Goal: Transaction & Acquisition: Purchase product/service

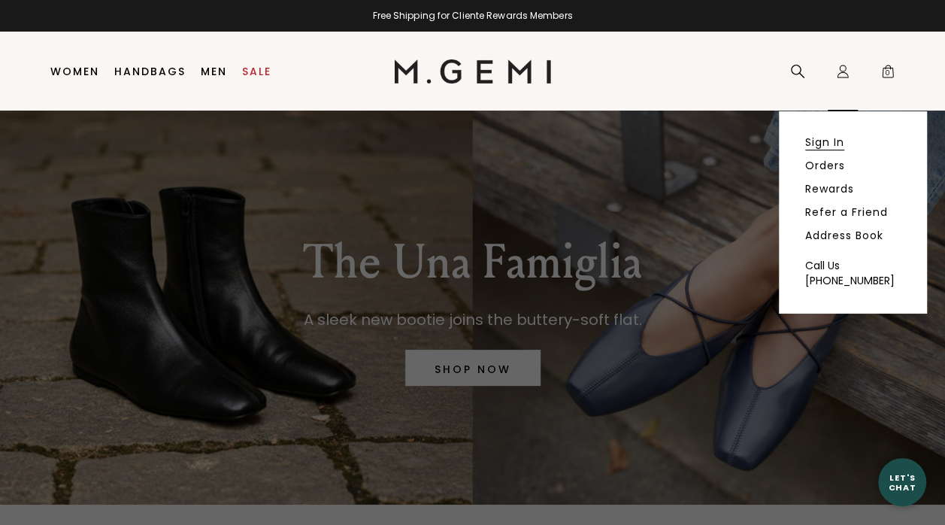
click at [844, 139] on link "Sign In" at bounding box center [824, 142] width 39 height 14
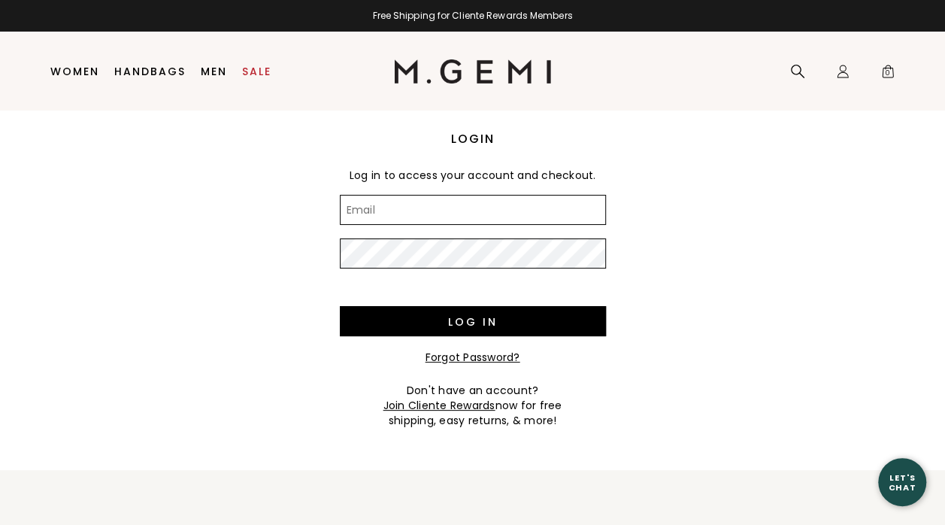
click at [552, 207] on input "Email" at bounding box center [473, 210] width 266 height 30
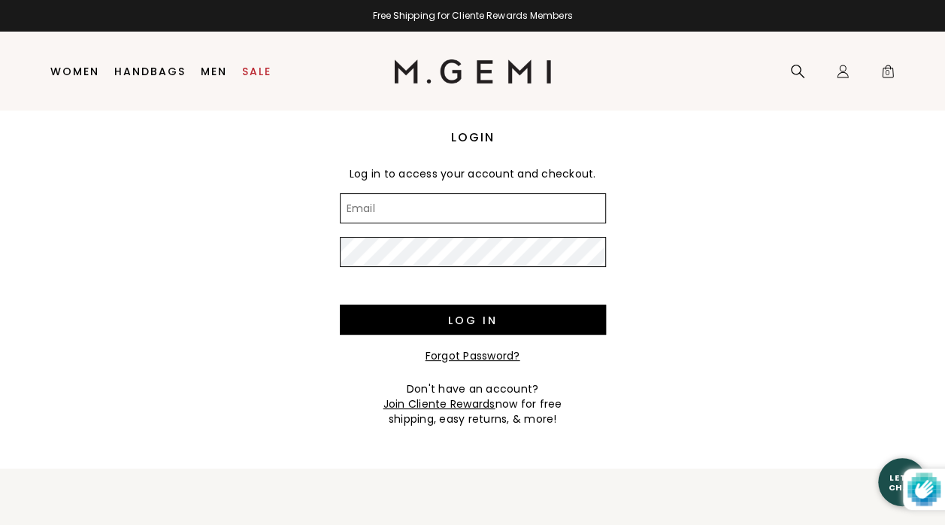
click at [544, 212] on input "Email" at bounding box center [473, 208] width 266 height 30
type input "[EMAIL_ADDRESS][DOMAIN_NAME]"
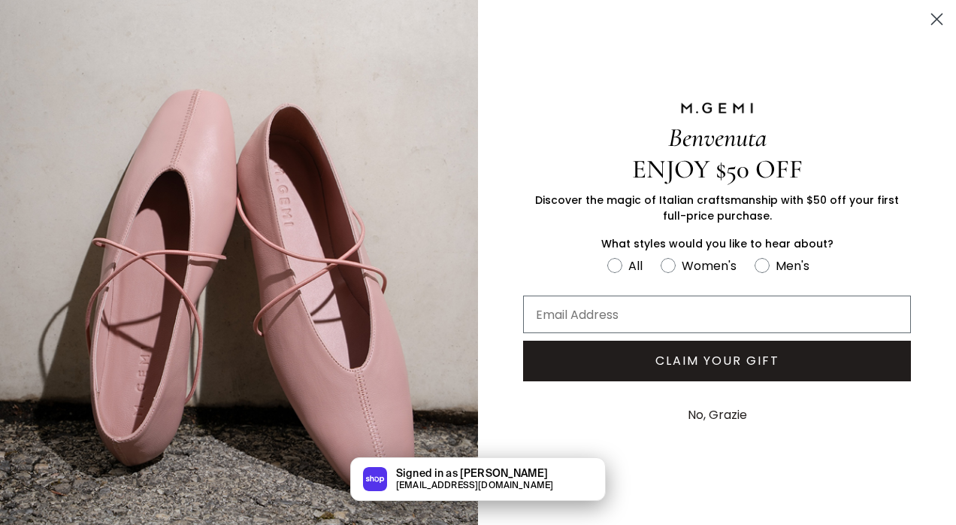
click at [278, 232] on img "FULLSCREEN Form" at bounding box center [239, 267] width 478 height 535
click at [741, 415] on button "No, Grazie" at bounding box center [717, 415] width 74 height 38
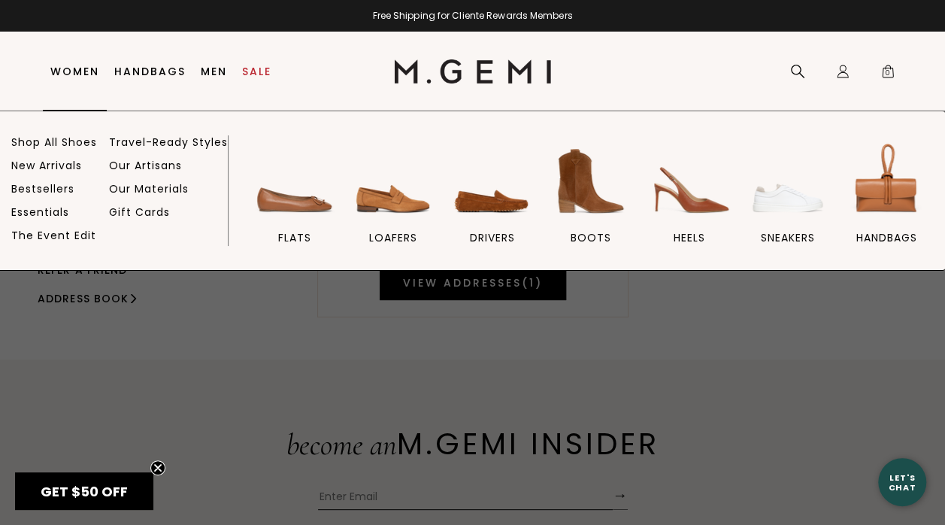
click at [92, 69] on link "Women" at bounding box center [74, 71] width 49 height 12
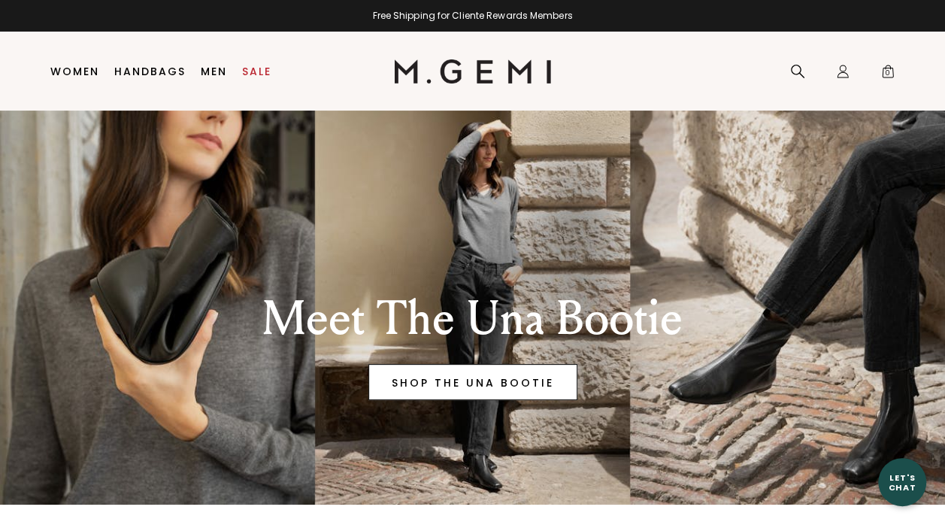
click at [457, 377] on link "SHOP THE UNA BOOTIE" at bounding box center [472, 382] width 209 height 36
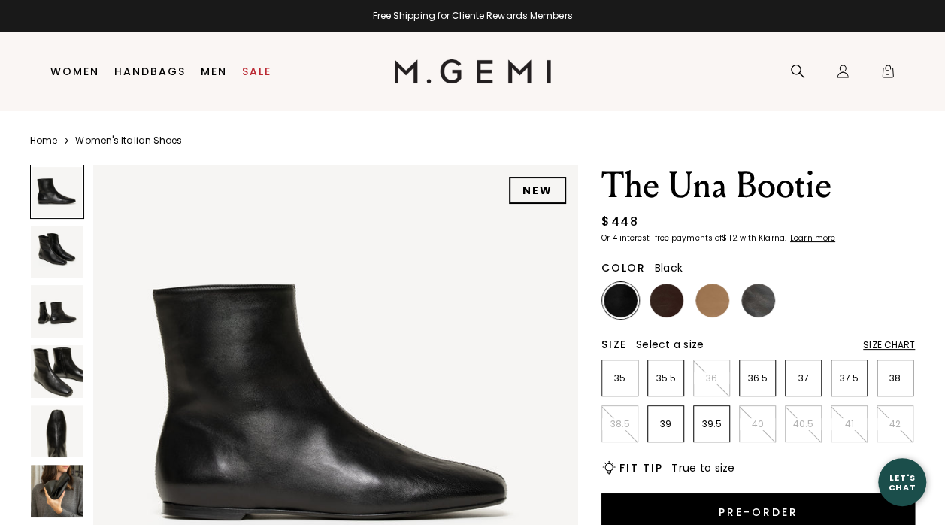
click at [65, 500] on img at bounding box center [57, 491] width 53 height 53
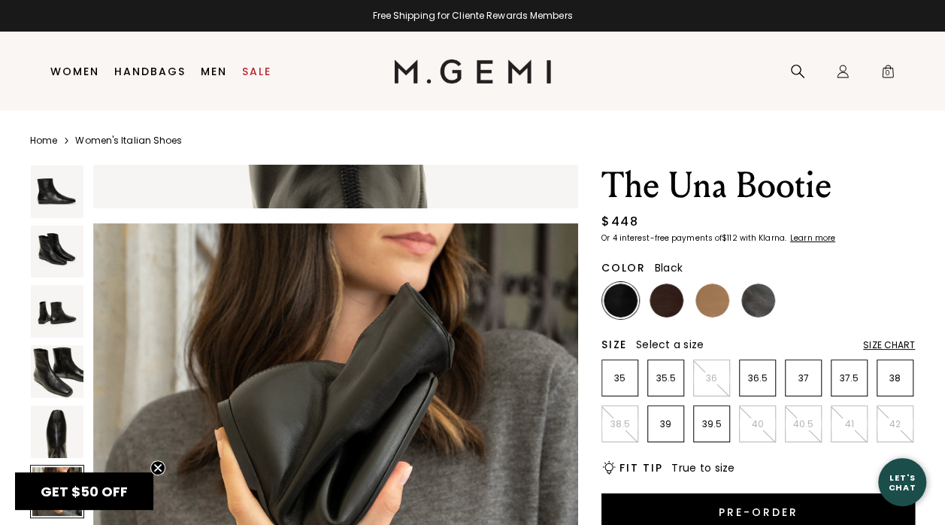
click at [51, 371] on img at bounding box center [57, 371] width 53 height 53
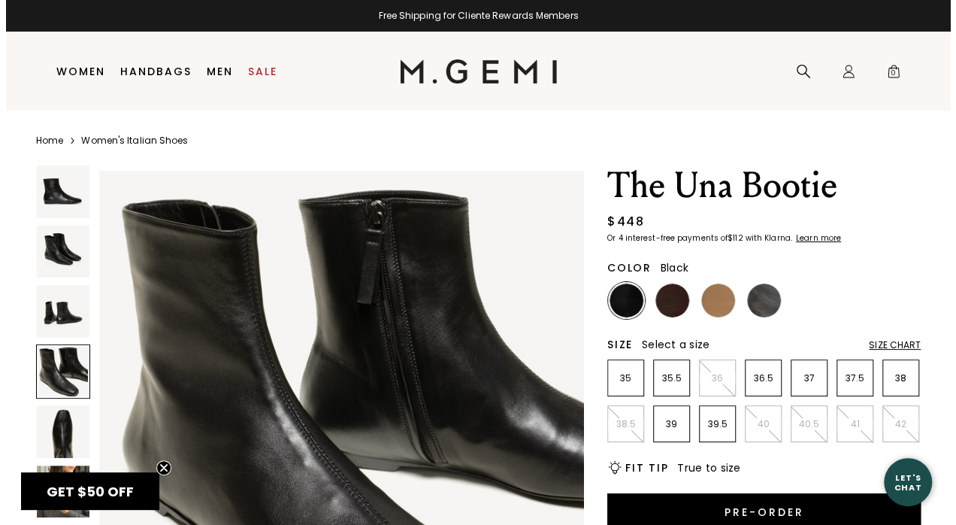
scroll to position [1468, 0]
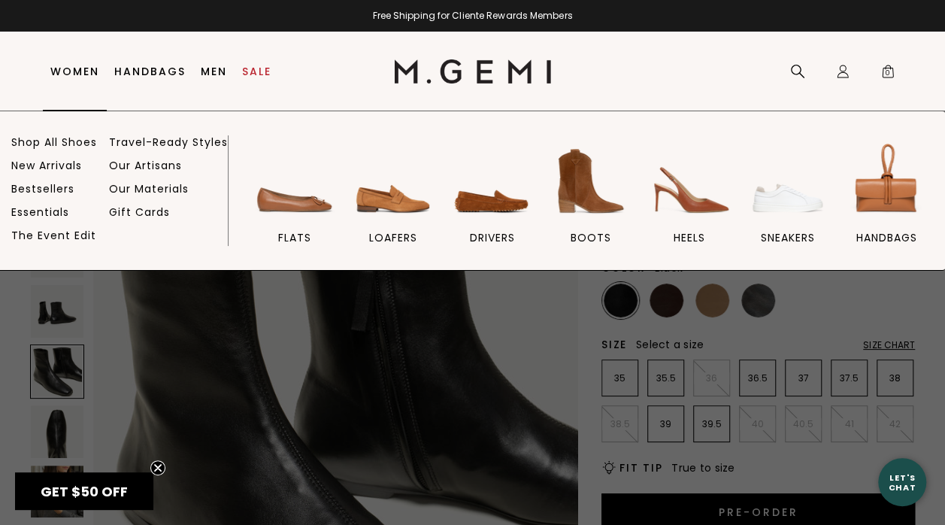
click at [83, 63] on li "Women Shop All Shoes New Arrivals Bestsellers Essentials The Event Edit Travel-…" at bounding box center [75, 71] width 64 height 79
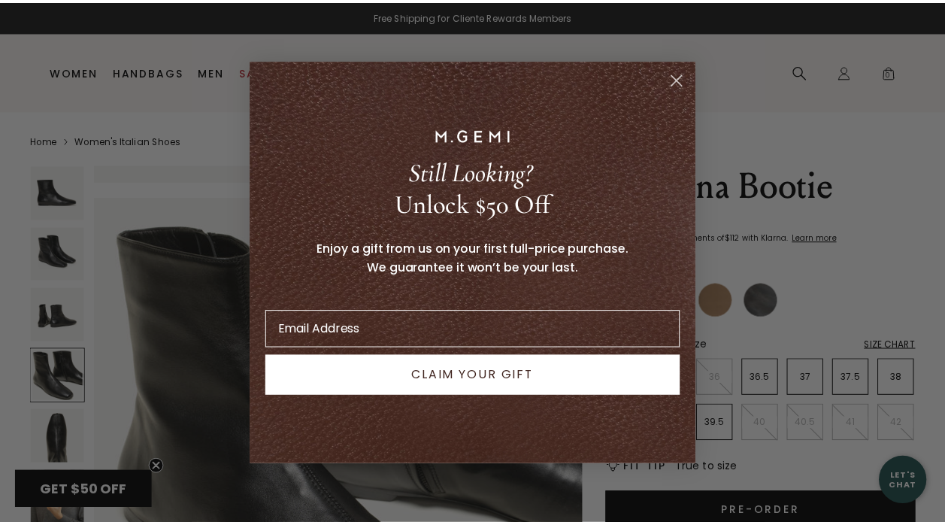
scroll to position [1499, 0]
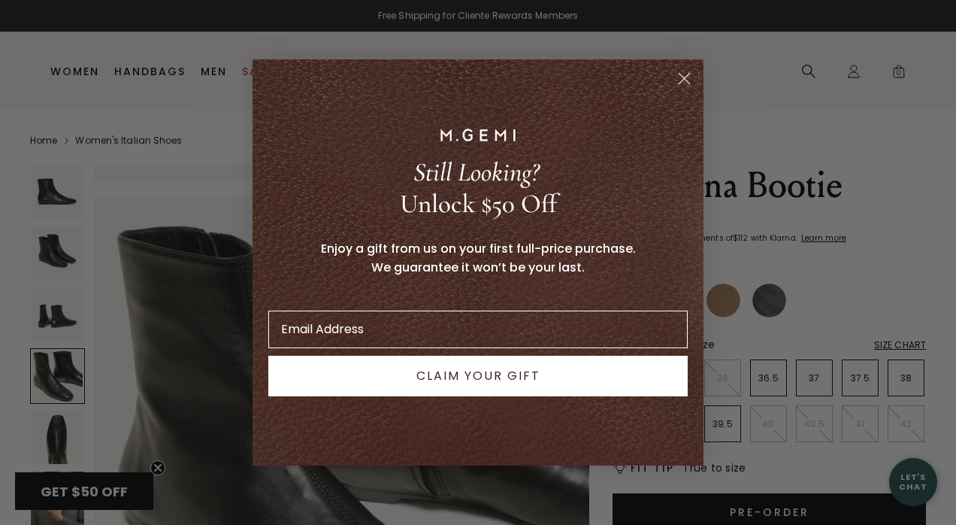
click at [689, 78] on circle "Close dialog" at bounding box center [684, 78] width 25 height 25
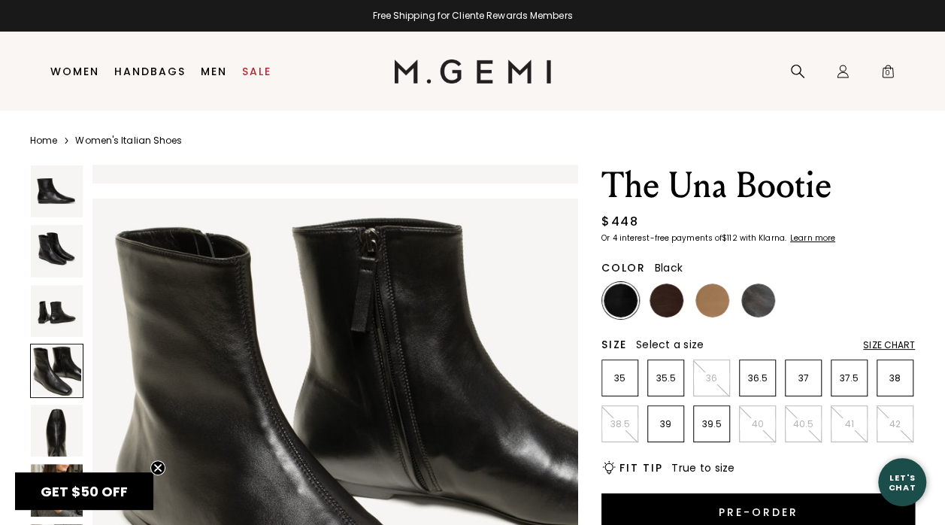
scroll to position [1468, 0]
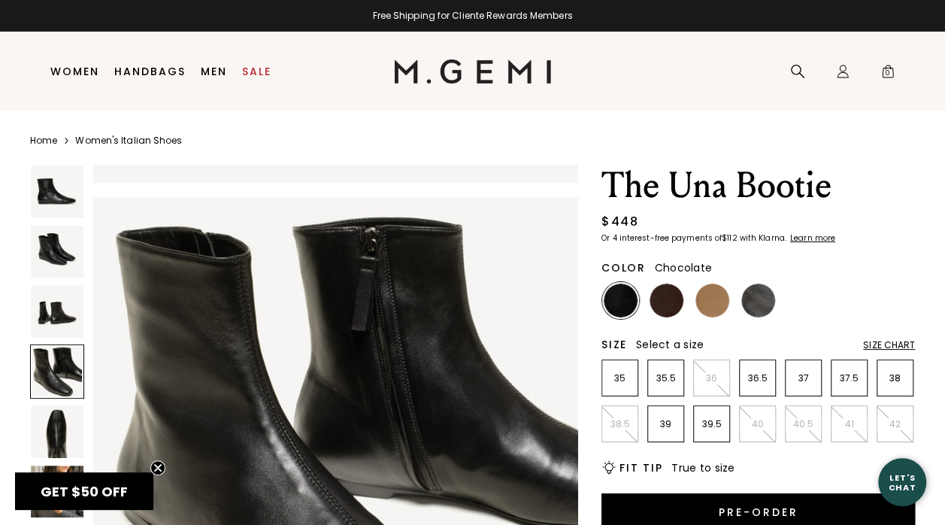
click at [651, 301] on img at bounding box center [667, 300] width 34 height 34
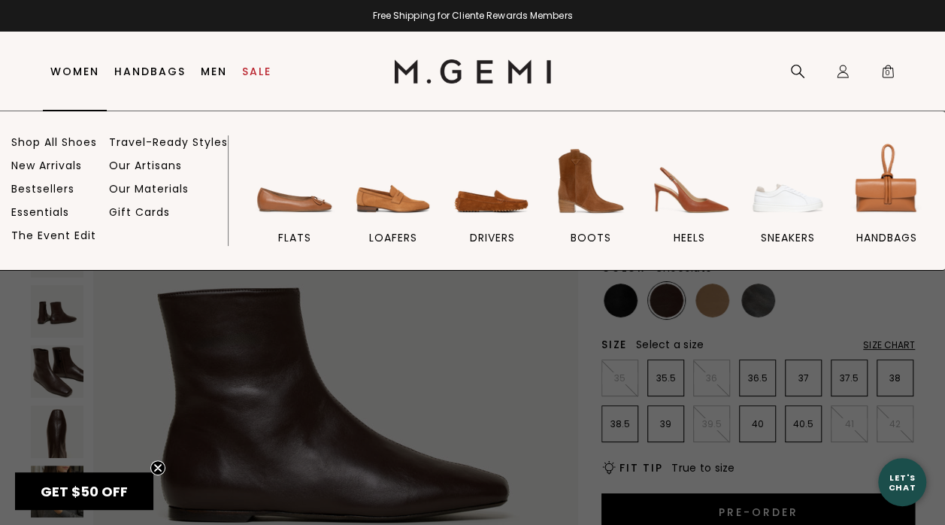
click at [69, 67] on link "Women" at bounding box center [74, 71] width 49 height 12
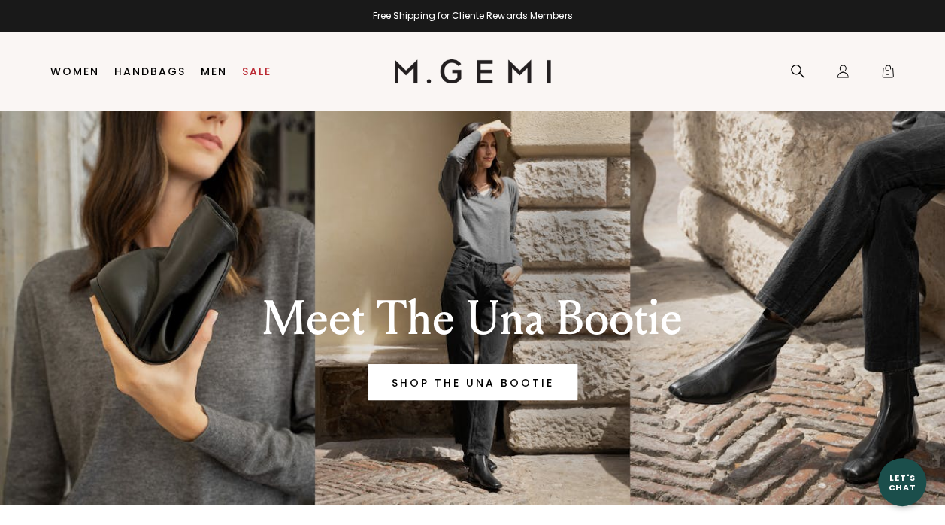
click at [71, 68] on link "Women" at bounding box center [74, 71] width 49 height 12
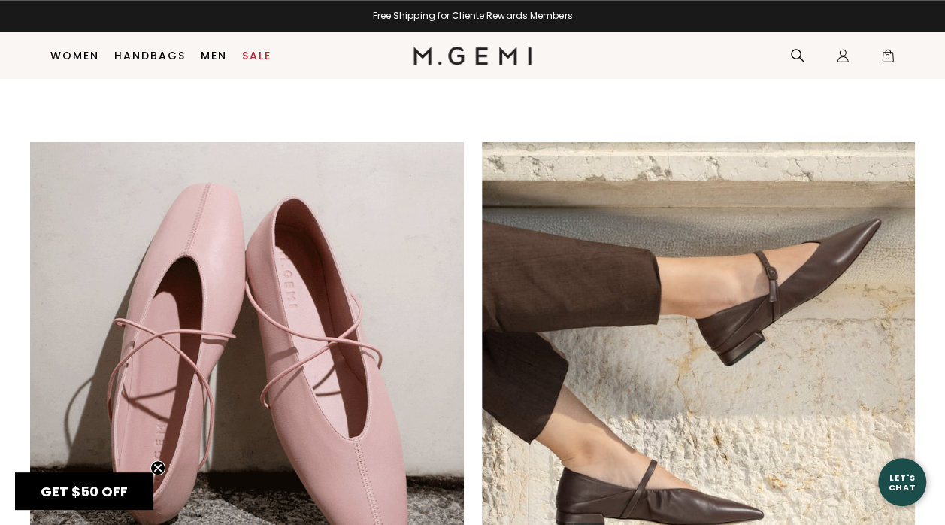
scroll to position [468, 0]
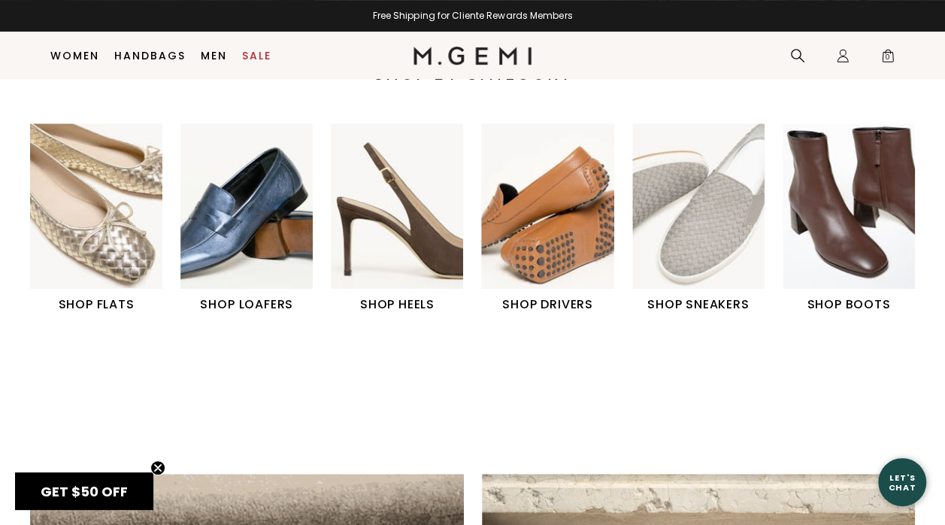
click at [866, 250] on img "6 / 6" at bounding box center [849, 205] width 132 height 165
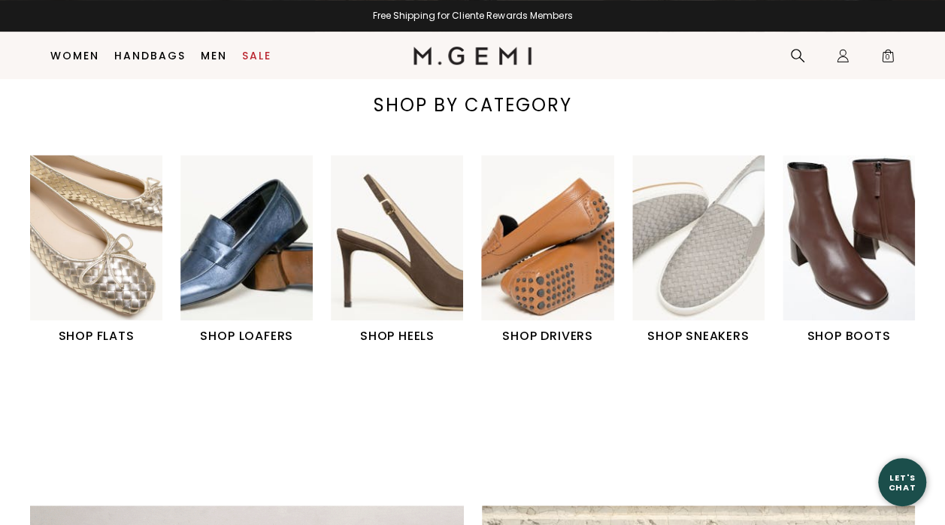
scroll to position [436, 0]
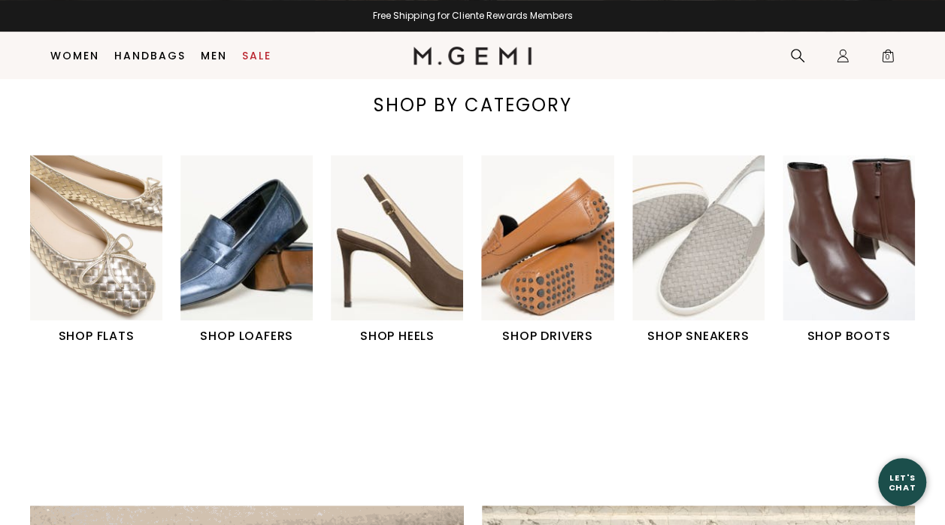
click at [865, 287] on img "6 / 6" at bounding box center [849, 237] width 132 height 165
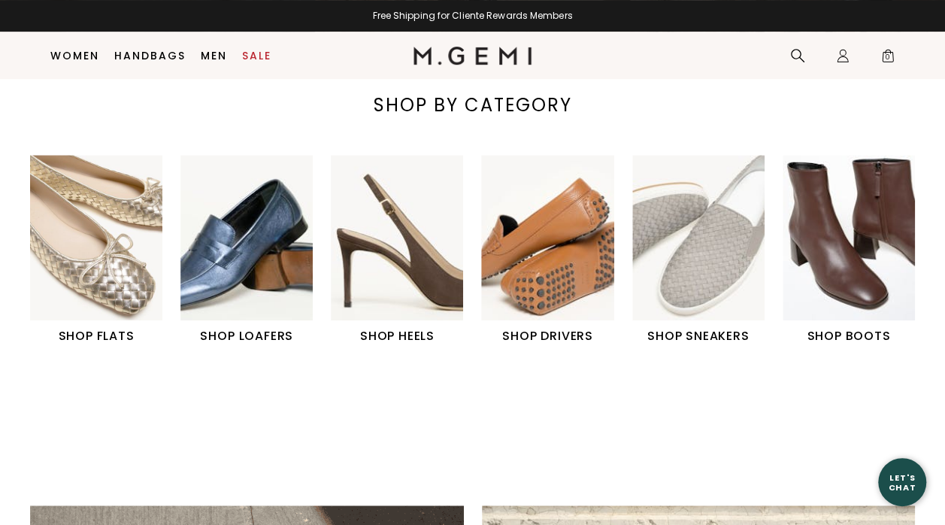
scroll to position [0, 0]
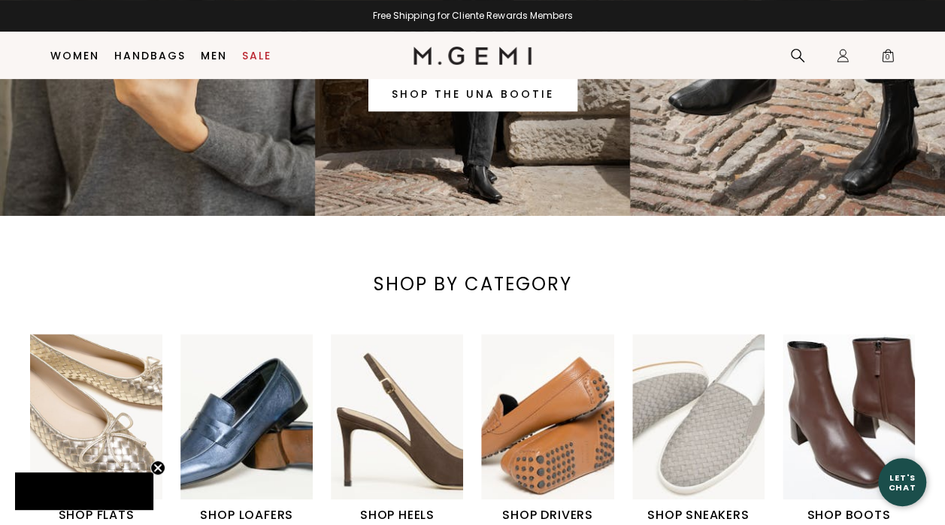
click at [879, 415] on img "6 / 6" at bounding box center [849, 416] width 132 height 165
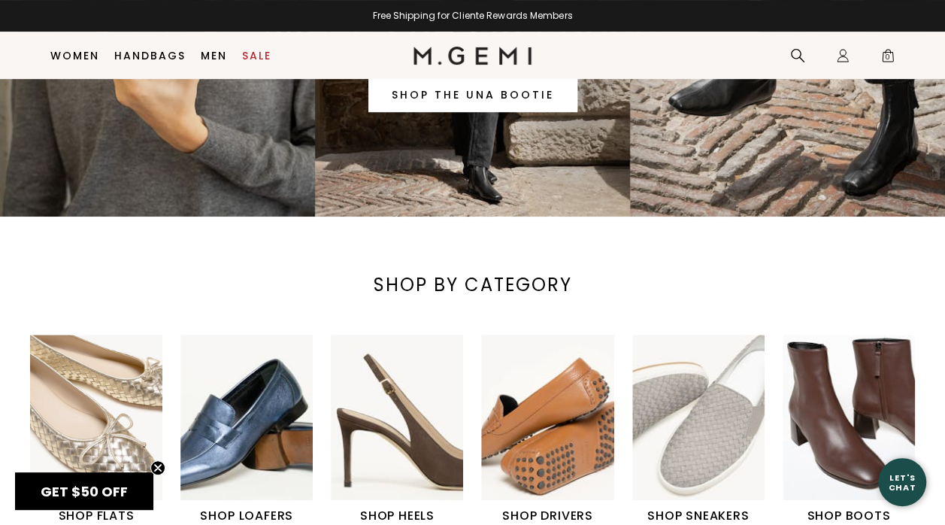
click at [887, 395] on img "6 / 6" at bounding box center [849, 417] width 132 height 165
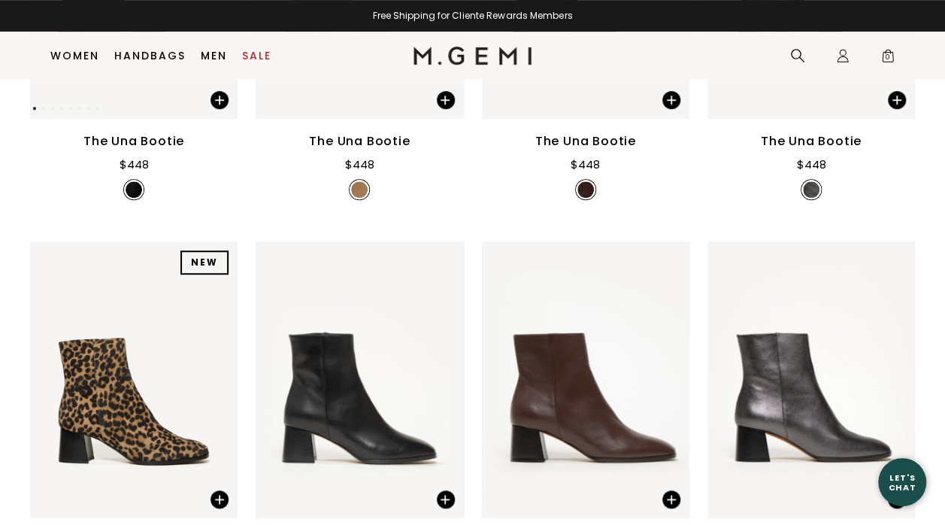
scroll to position [836, 0]
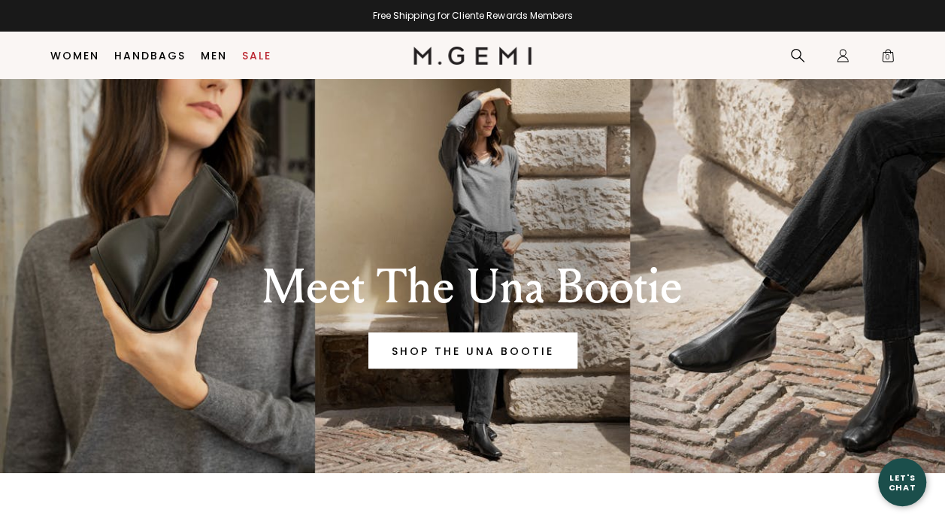
scroll to position [406, 0]
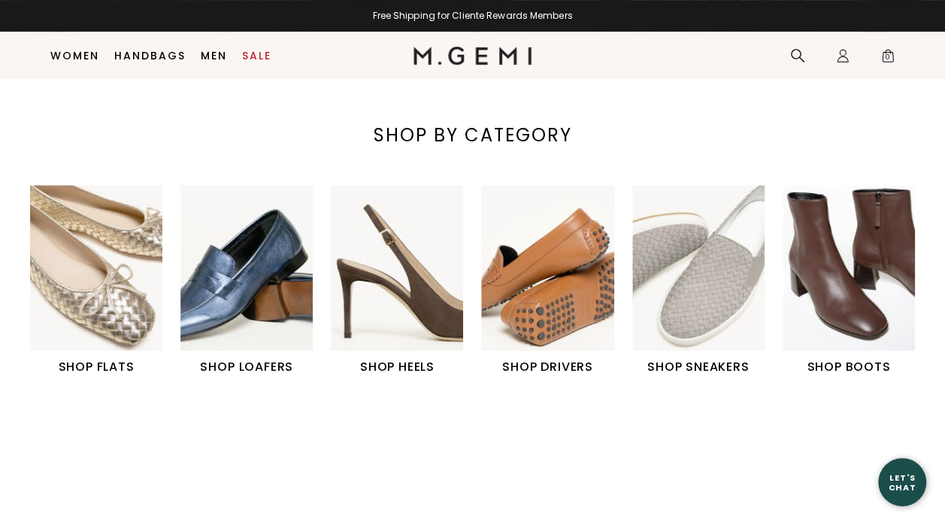
click at [884, 302] on img "6 / 6" at bounding box center [849, 267] width 132 height 165
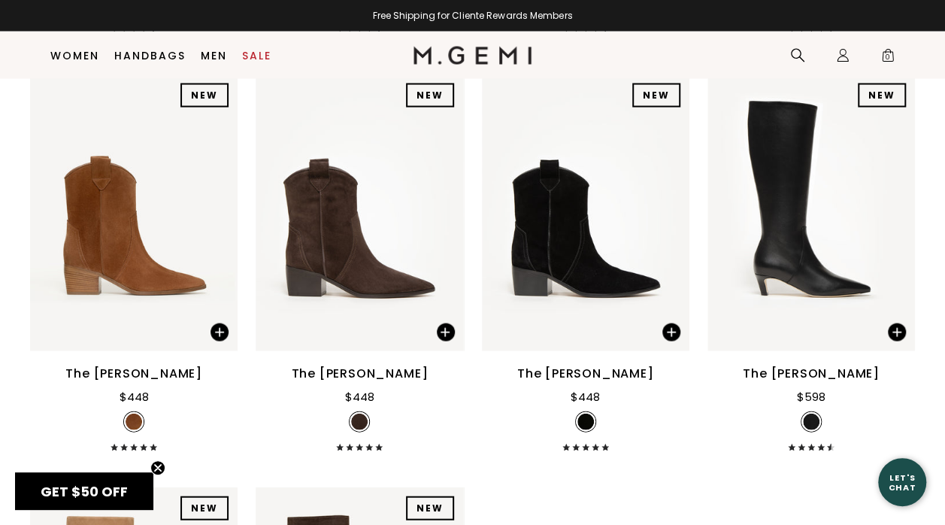
scroll to position [1439, 0]
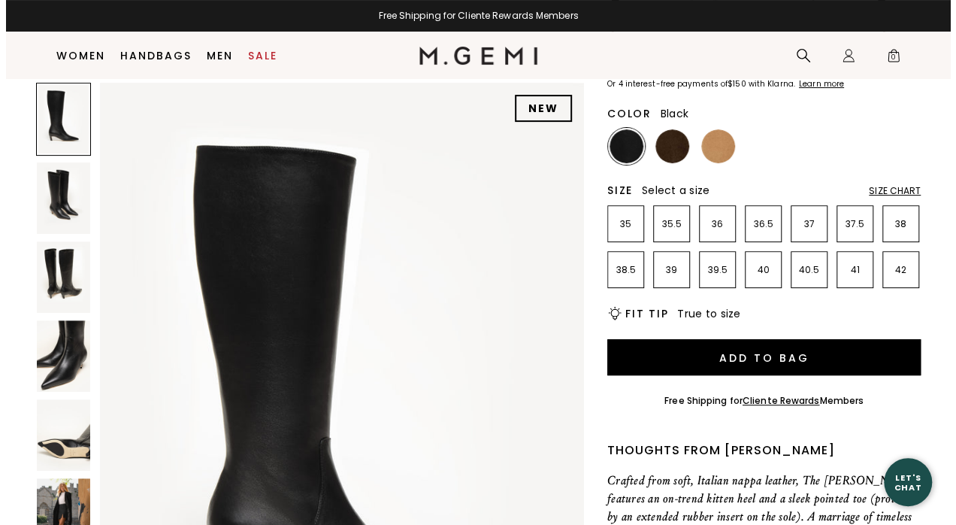
scroll to position [182, 0]
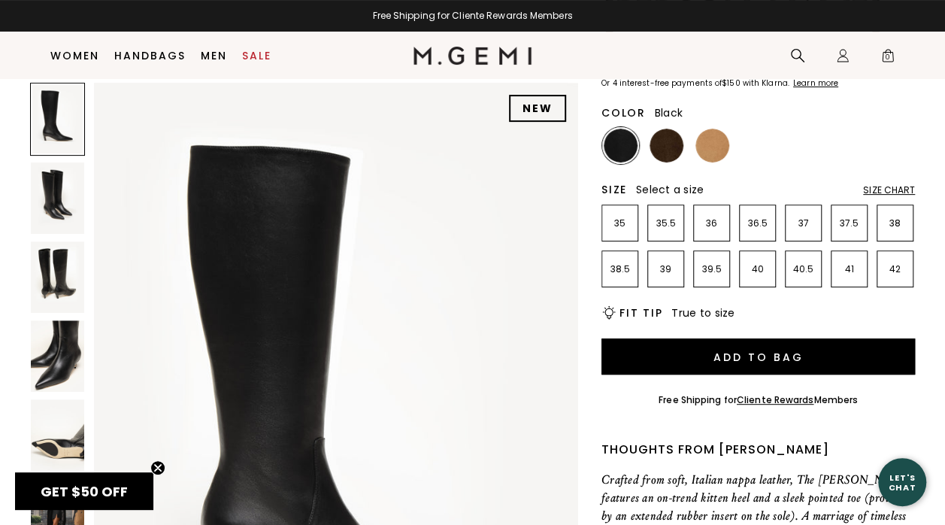
click at [57, 502] on div "GET $50 OFF Close teaser" at bounding box center [84, 491] width 138 height 38
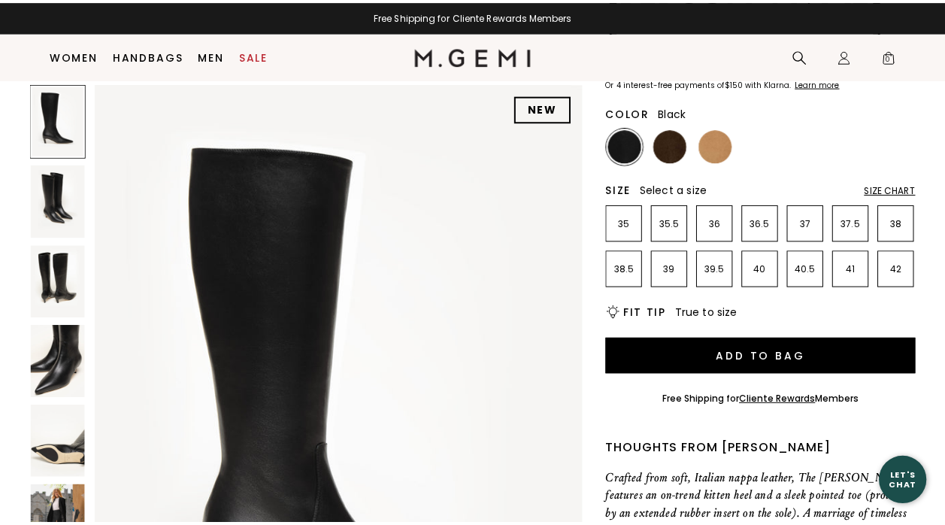
scroll to position [0, 0]
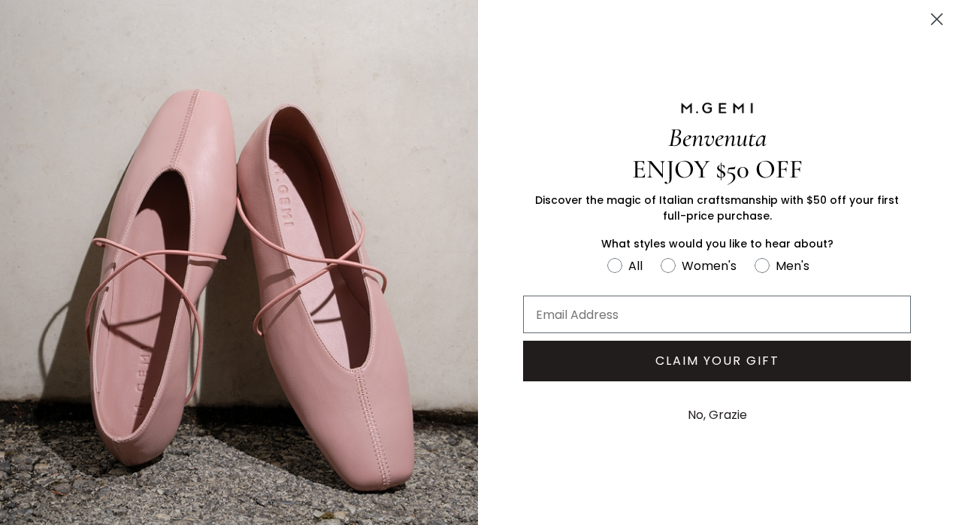
click at [938, 29] on icon "Close dialog" at bounding box center [937, 19] width 26 height 26
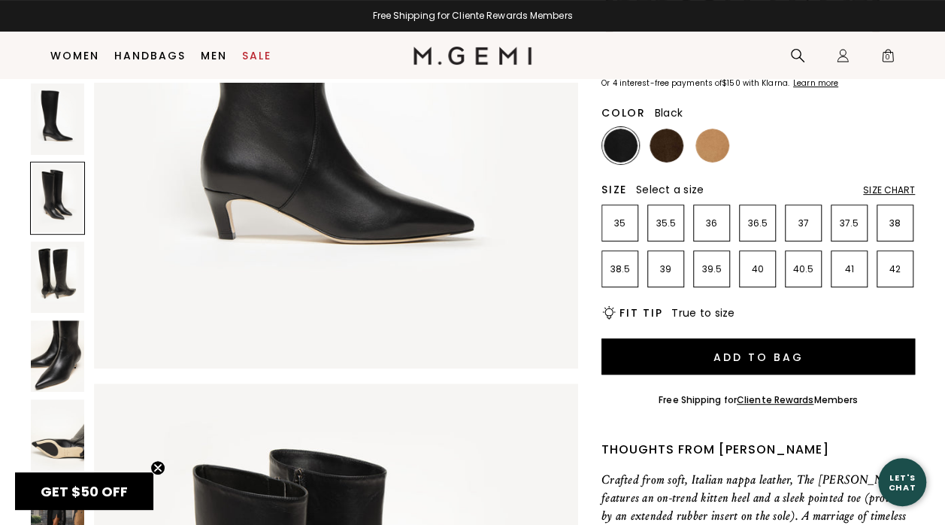
scroll to position [361, 0]
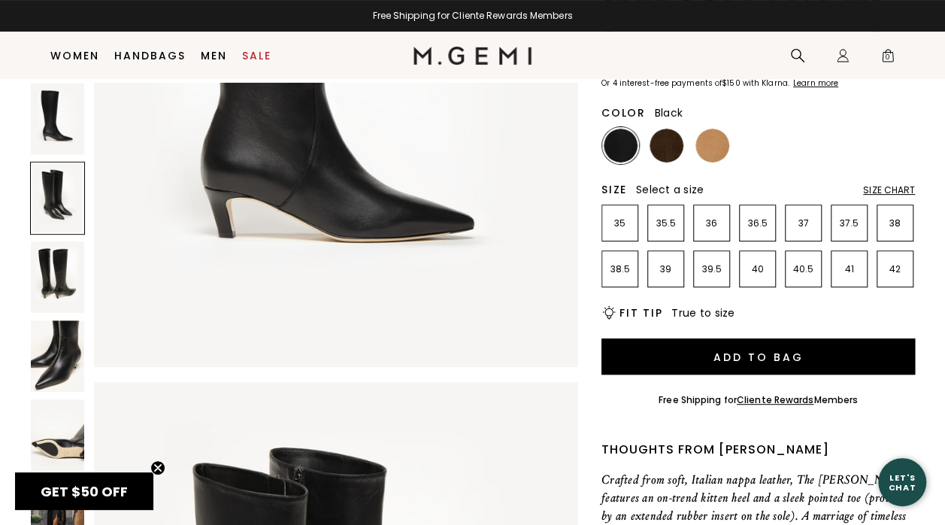
click at [157, 461] on circle "Close teaser" at bounding box center [158, 468] width 14 height 14
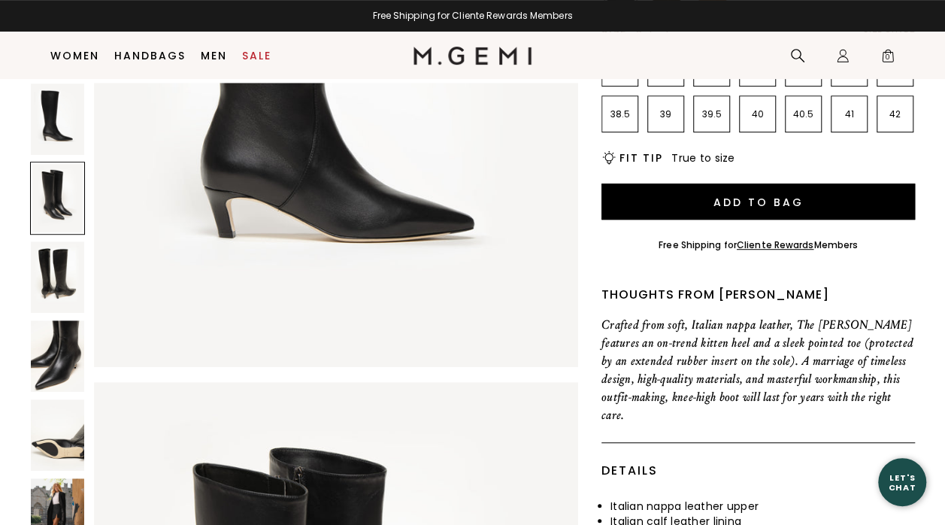
scroll to position [340, 0]
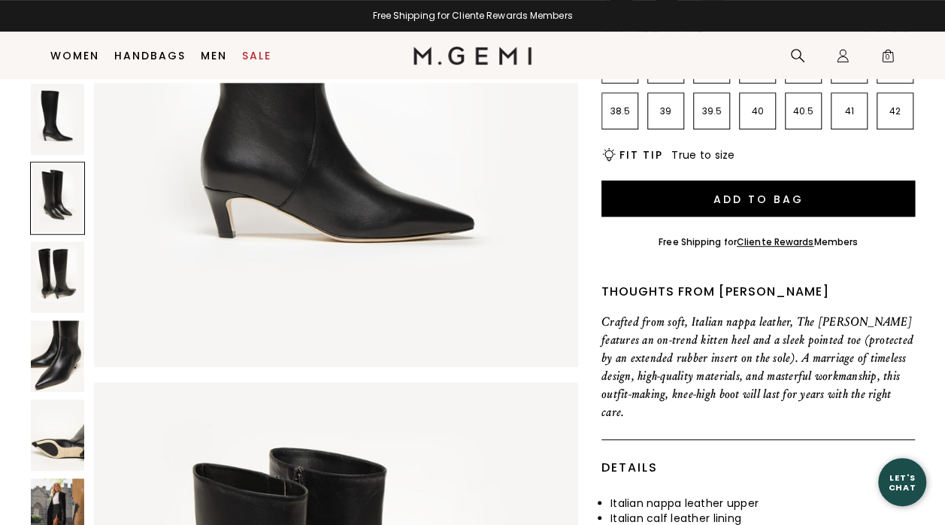
click at [58, 478] on img at bounding box center [57, 513] width 53 height 71
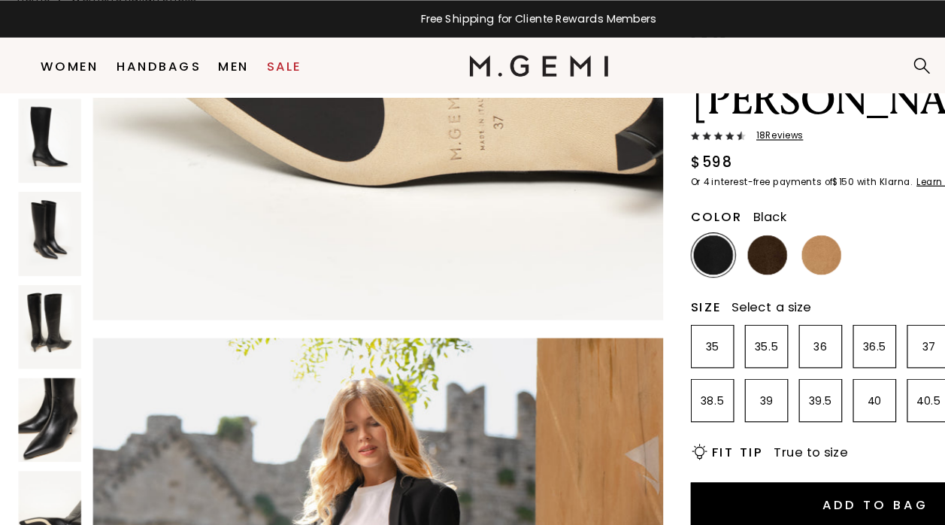
scroll to position [110, 0]
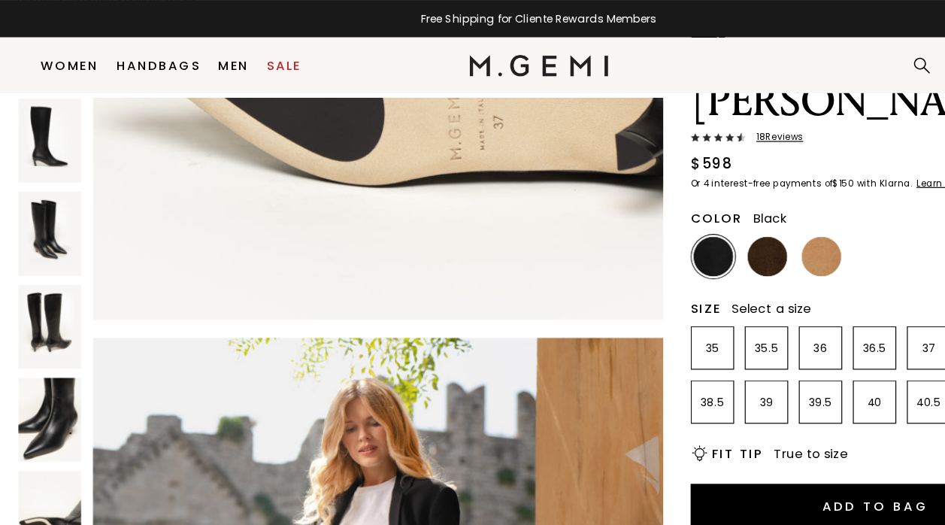
click at [673, 201] on img at bounding box center [667, 218] width 34 height 34
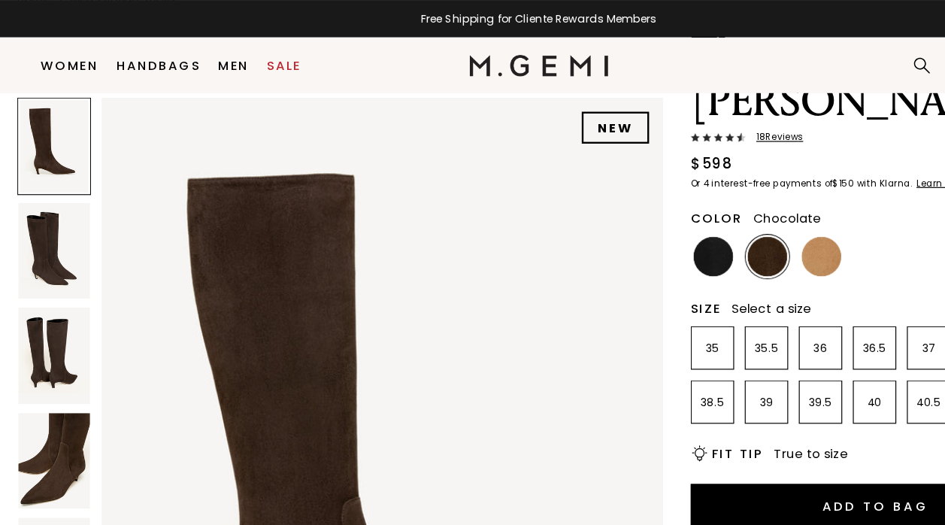
click at [744, 205] on div "The [PERSON_NAME] 18 Review s $598 Or 4 interest-free payments of $150 with Kla…" at bounding box center [759, 491] width 314 height 937
click at [723, 201] on img at bounding box center [713, 218] width 34 height 34
